Goal: Check status: Check status

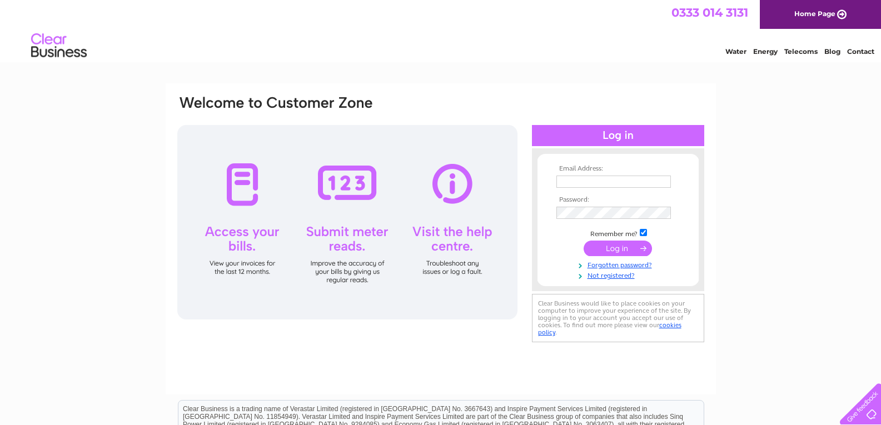
type input "paigntonbc@gmail.com"
click at [615, 245] on input "submit" at bounding box center [618, 249] width 68 height 16
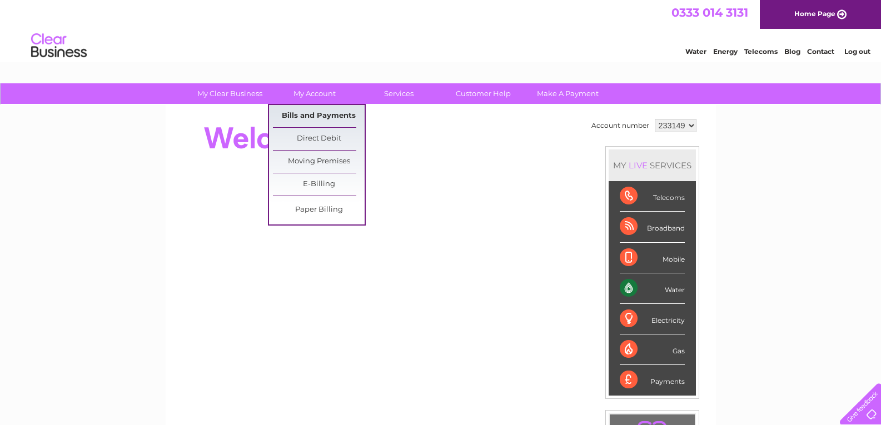
click at [318, 113] on link "Bills and Payments" at bounding box center [319, 116] width 92 height 22
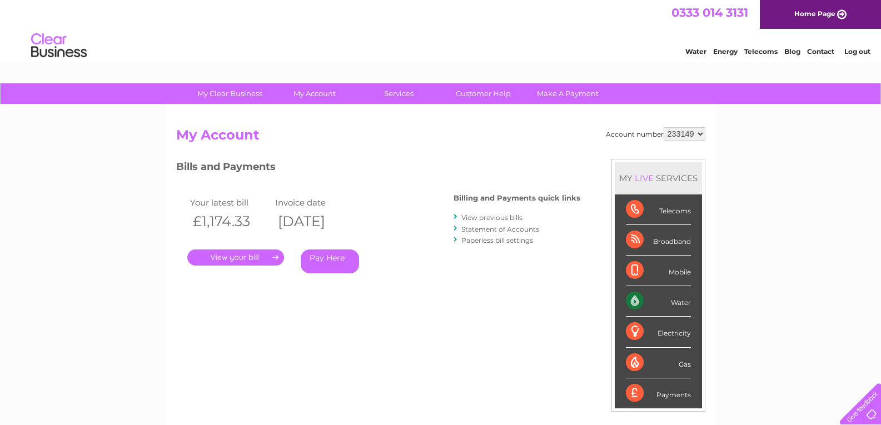
click at [233, 258] on link "." at bounding box center [235, 258] width 97 height 16
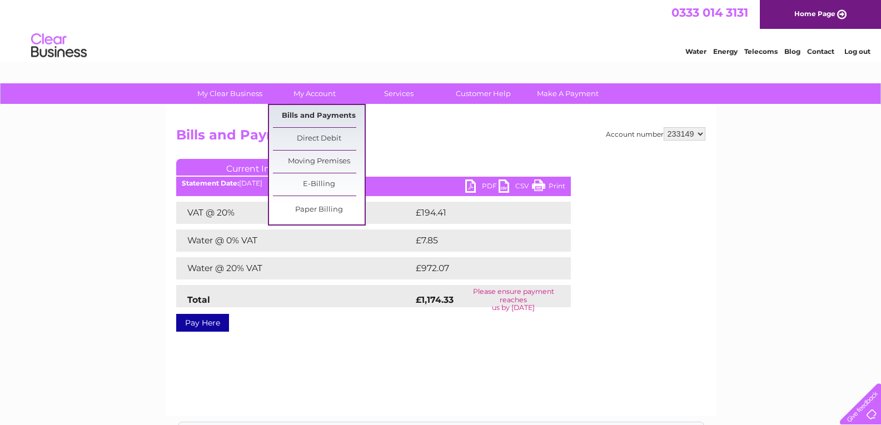
click at [310, 116] on link "Bills and Payments" at bounding box center [319, 116] width 92 height 22
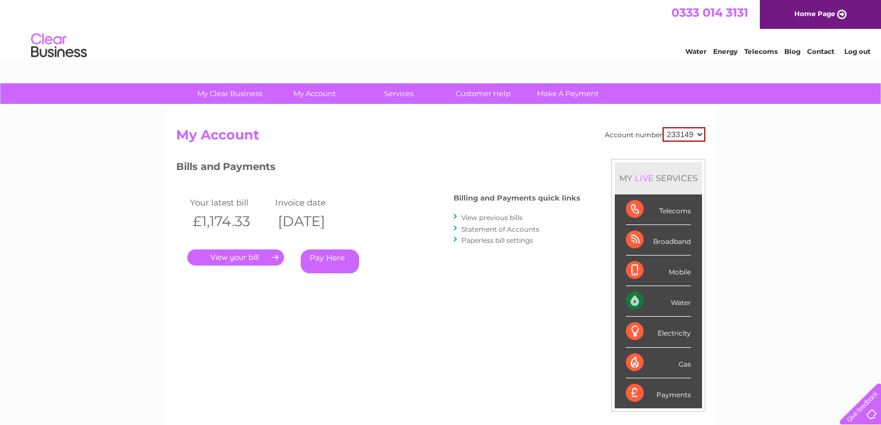
click at [481, 231] on link "Statement of Accounts" at bounding box center [500, 229] width 78 height 8
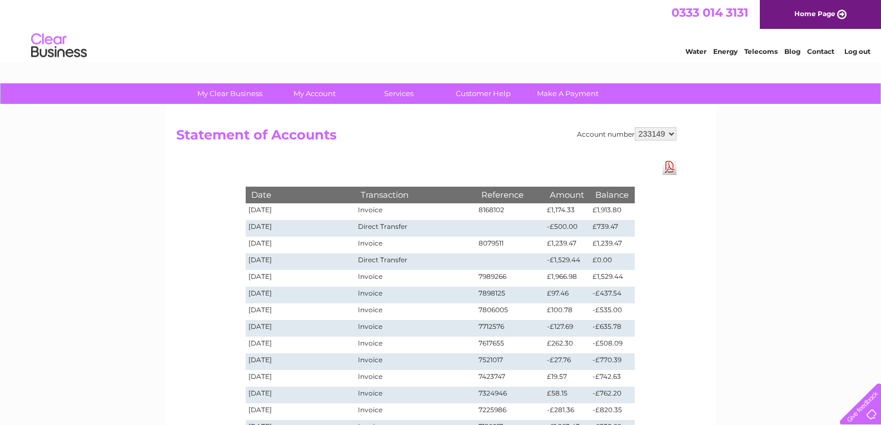
click at [855, 50] on link "Log out" at bounding box center [857, 51] width 26 height 8
